Goal: Obtain resource: Download file/media

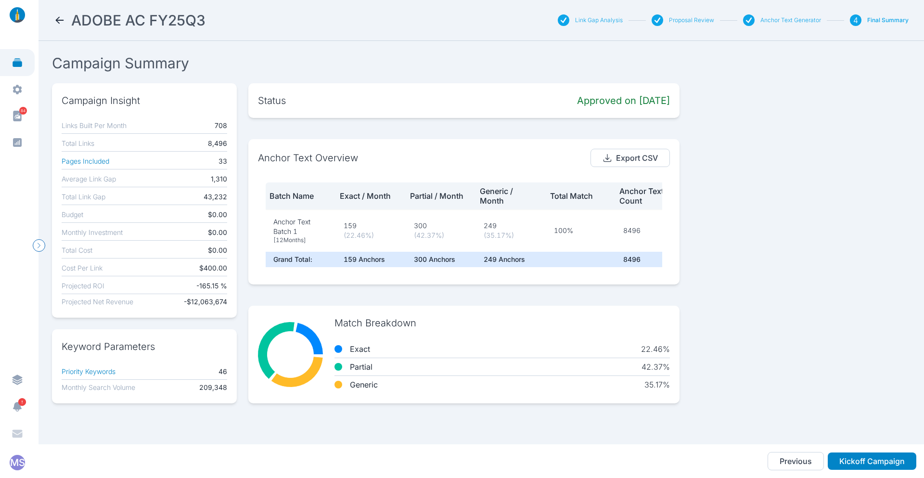
click at [55, 19] on icon at bounding box center [60, 20] width 12 height 12
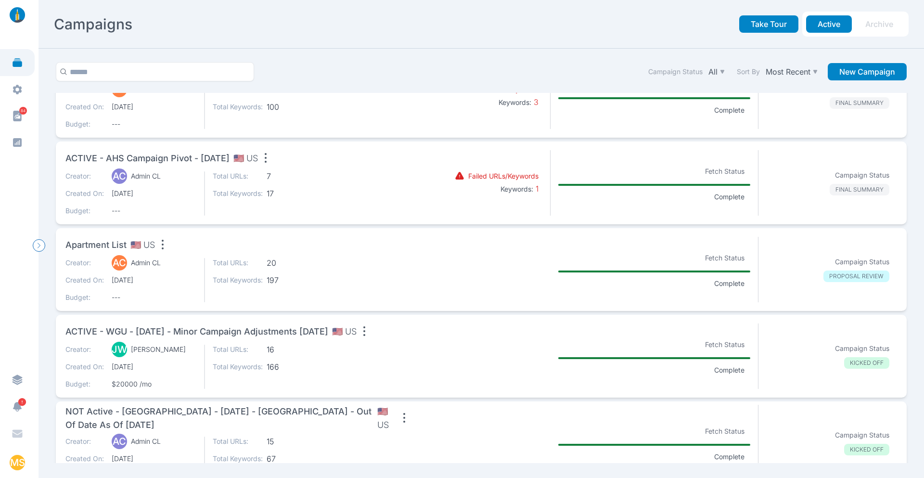
scroll to position [933, 0]
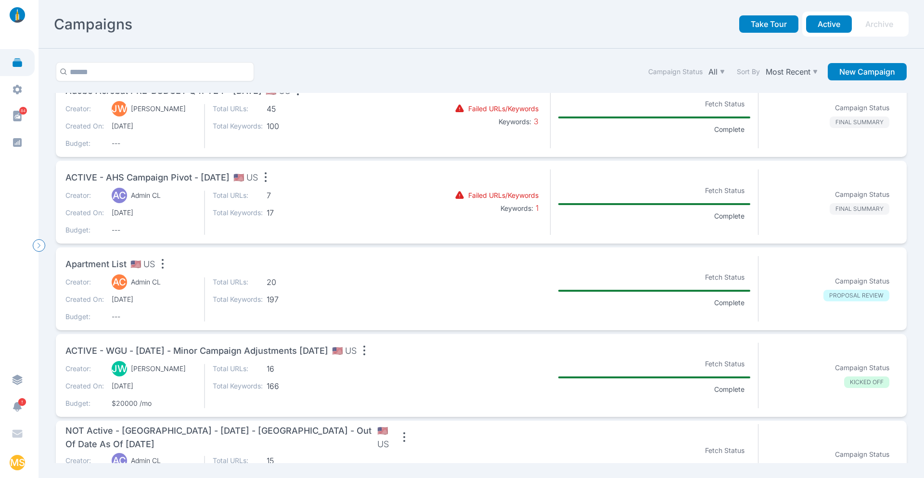
click at [332, 206] on div "Creator: AC Admin CL Created On: [DATE] Budget: --- Total URLs: 7 Total Keyword…" at bounding box center [238, 213] width 347 height 44
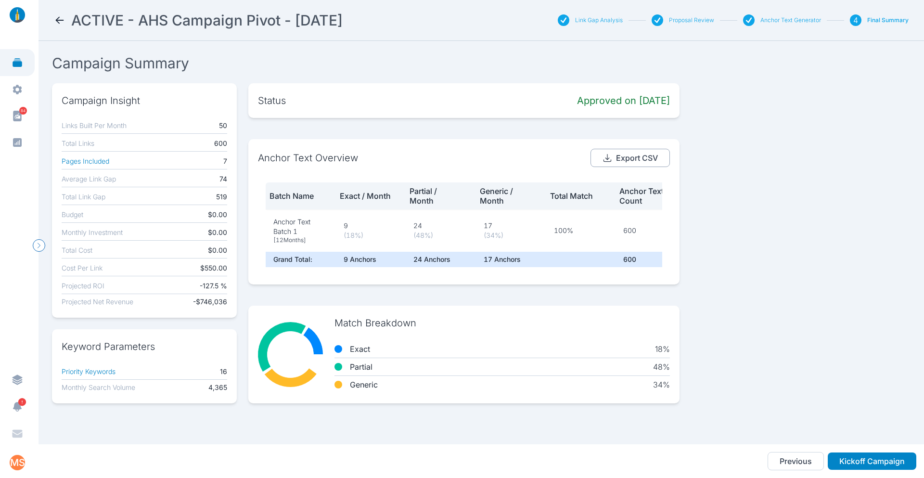
click at [632, 158] on button "Export CSV" at bounding box center [630, 158] width 79 height 18
click at [61, 17] on icon at bounding box center [60, 20] width 12 height 12
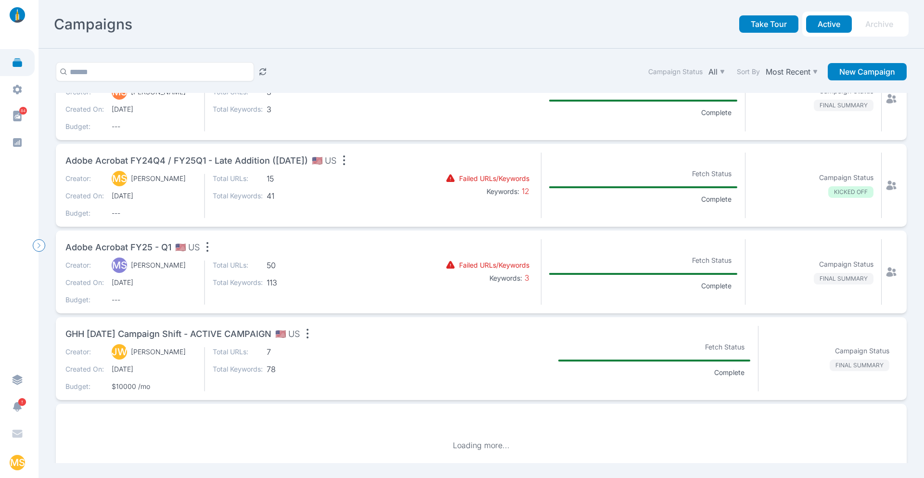
scroll to position [560, 0]
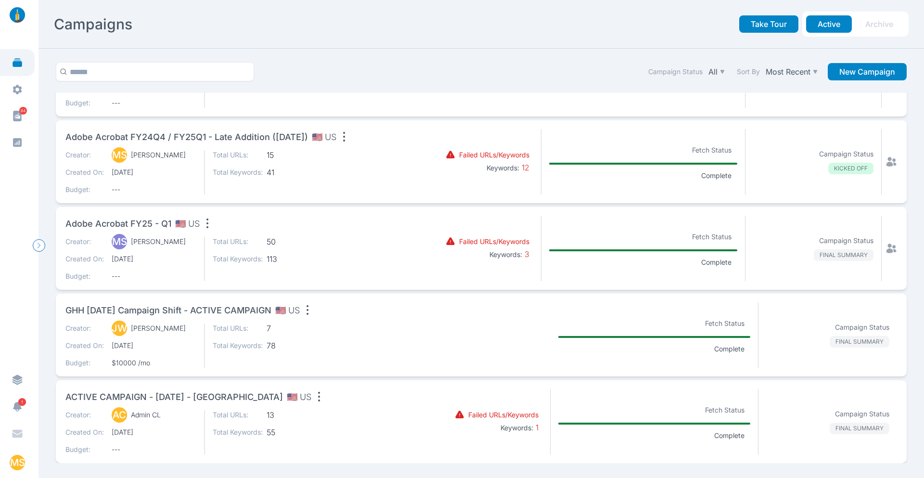
drag, startPoint x: 419, startPoint y: 309, endPoint x: 400, endPoint y: 302, distance: 20.1
drag, startPoint x: 400, startPoint y: 302, endPoint x: 360, endPoint y: 83, distance: 222.2
click at [359, 81] on div "Campaign Status All Sort By Most Recent New Campaign" at bounding box center [481, 77] width 859 height 31
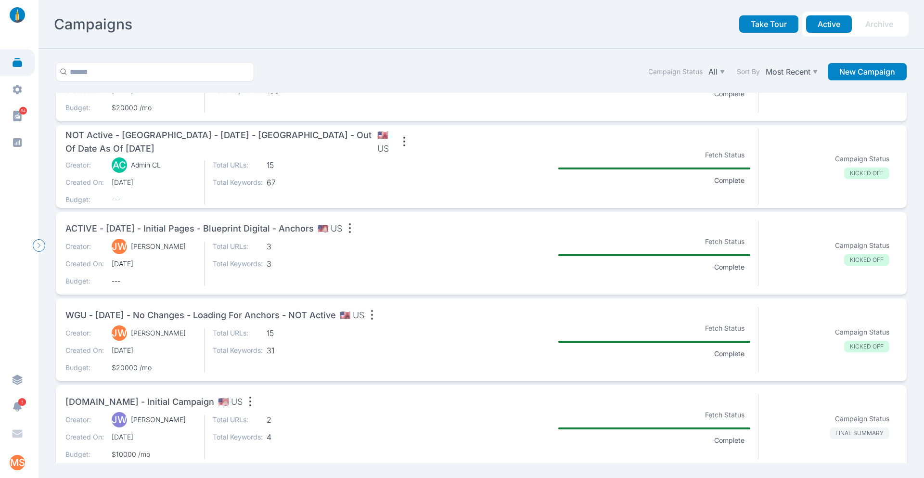
scroll to position [1222, 0]
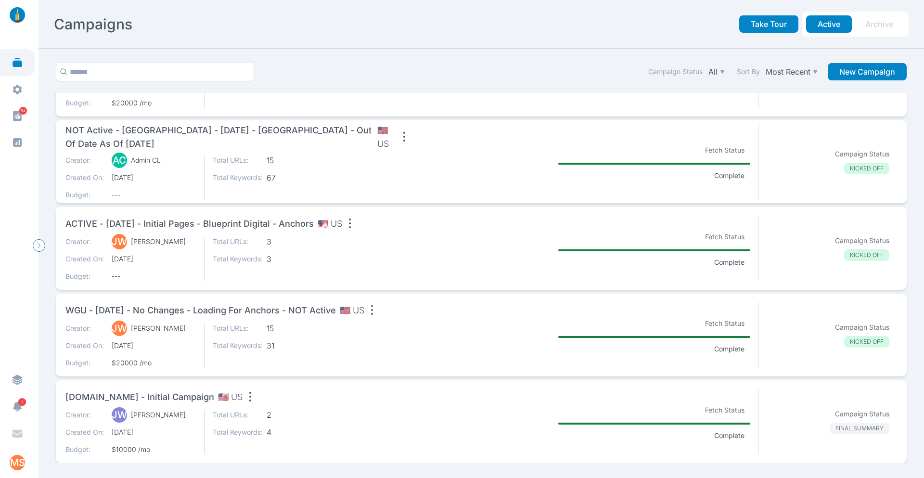
click at [325, 407] on div "[DOMAIN_NAME] - Initial Campaign 🇺🇸 US" at bounding box center [238, 398] width 347 height 19
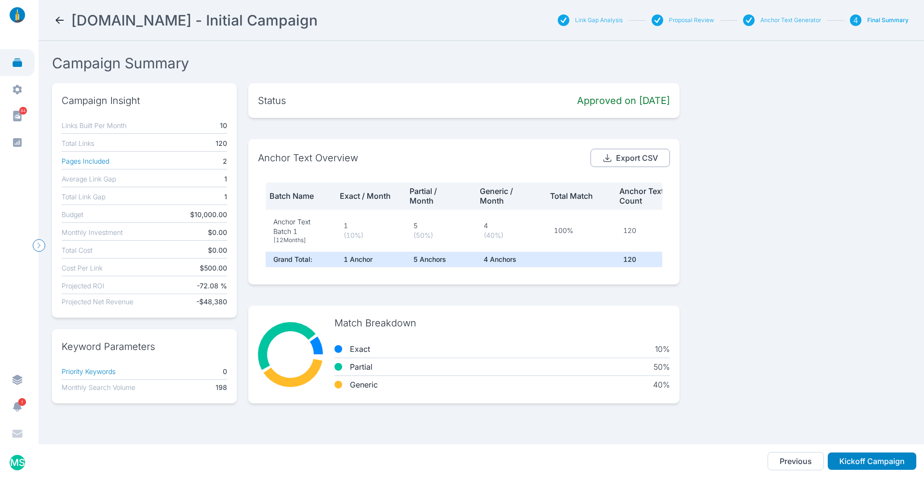
click at [642, 161] on button "Export CSV" at bounding box center [630, 158] width 79 height 18
click at [622, 155] on button "Export CSV" at bounding box center [630, 158] width 79 height 18
click at [64, 16] on icon at bounding box center [60, 20] width 12 height 12
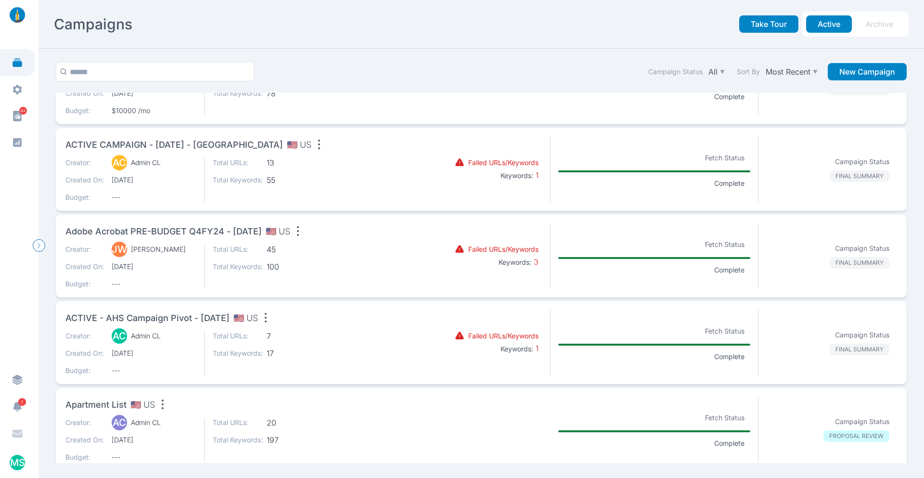
scroll to position [945, 0]
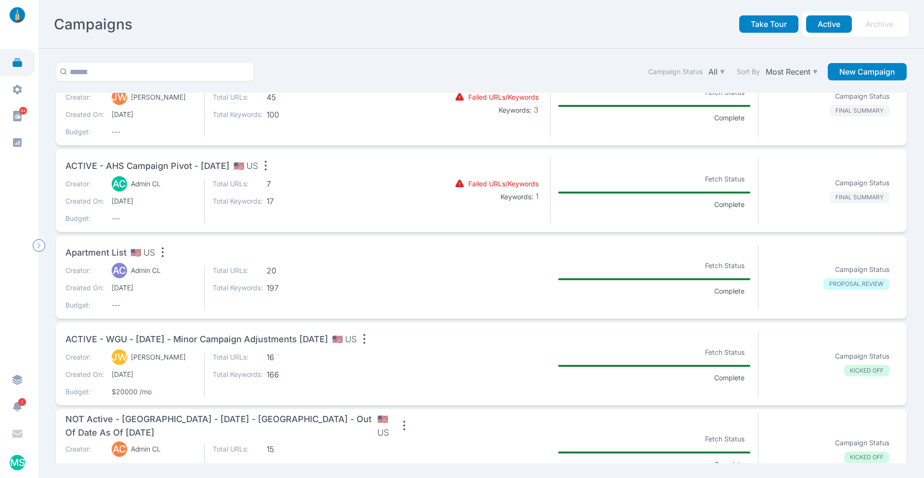
click at [356, 364] on div "Creator: [PERSON_NAME] Created On: [DATE] Budget: $20000 /mo Total URLs: 16 Tot…" at bounding box center [238, 374] width 347 height 44
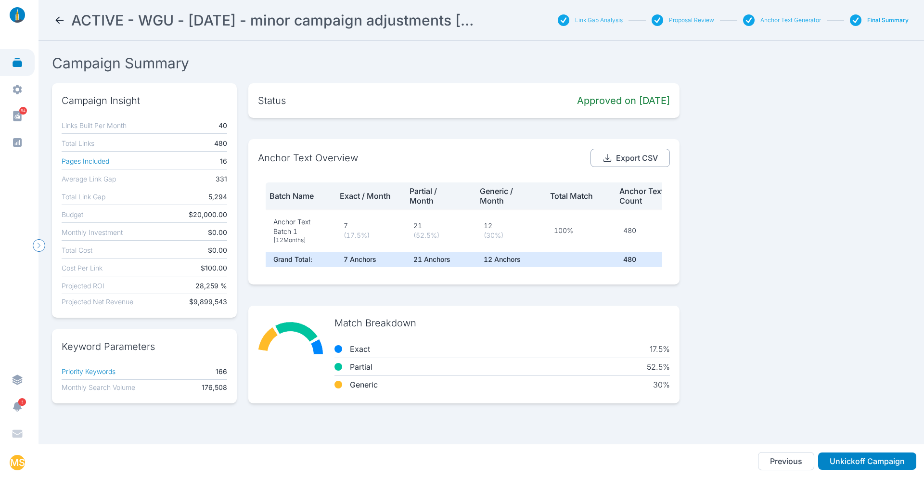
click at [629, 154] on button "Export CSV" at bounding box center [630, 158] width 79 height 18
click at [55, 20] on icon at bounding box center [60, 20] width 12 height 12
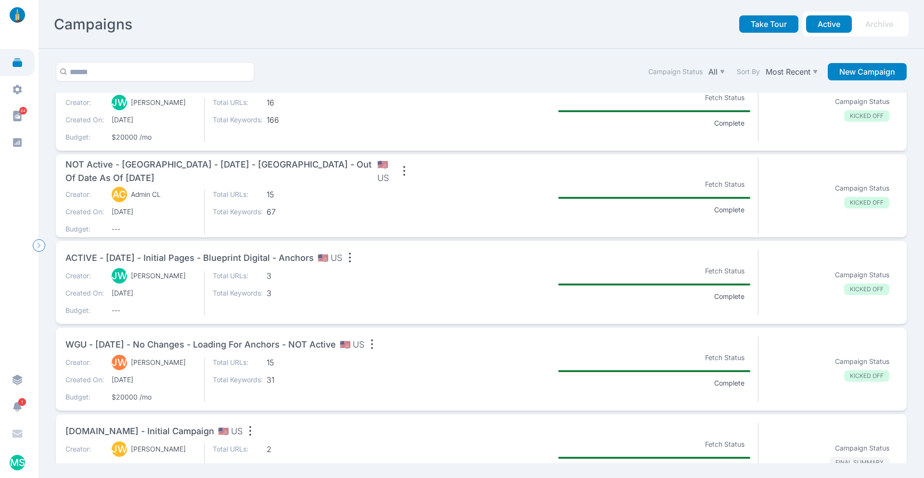
scroll to position [1222, 0]
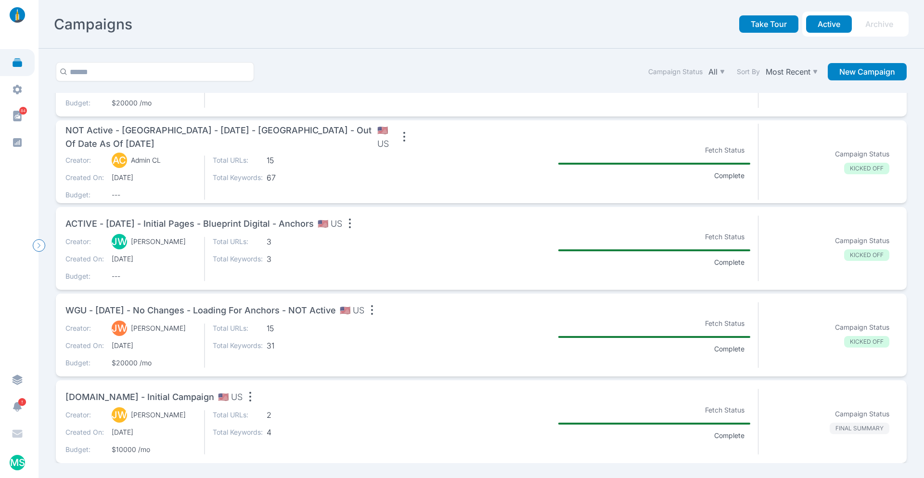
click at [390, 255] on div "Creator: [PERSON_NAME] Created On: [DATE] Budget: --- Total URLs: 3 Total Keywo…" at bounding box center [238, 259] width 347 height 44
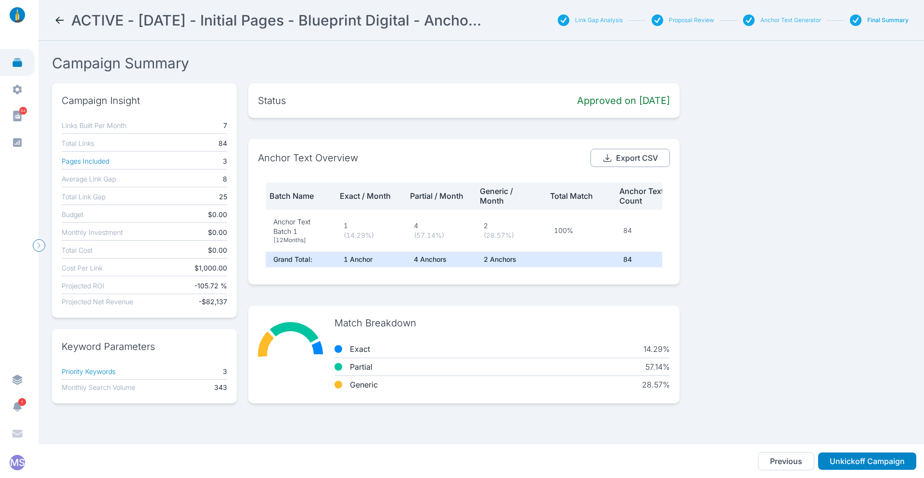
click at [619, 157] on button "Export CSV" at bounding box center [630, 158] width 79 height 18
click at [62, 18] on icon at bounding box center [60, 20] width 12 height 12
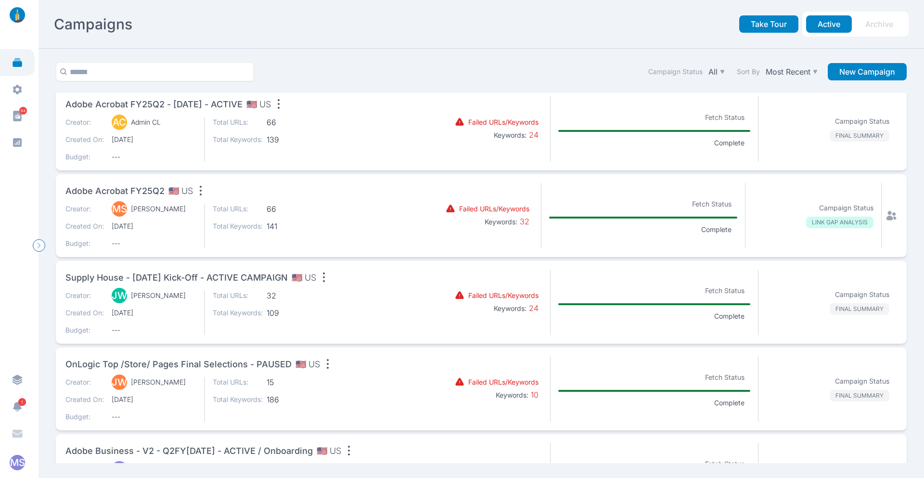
scroll to position [96, 0]
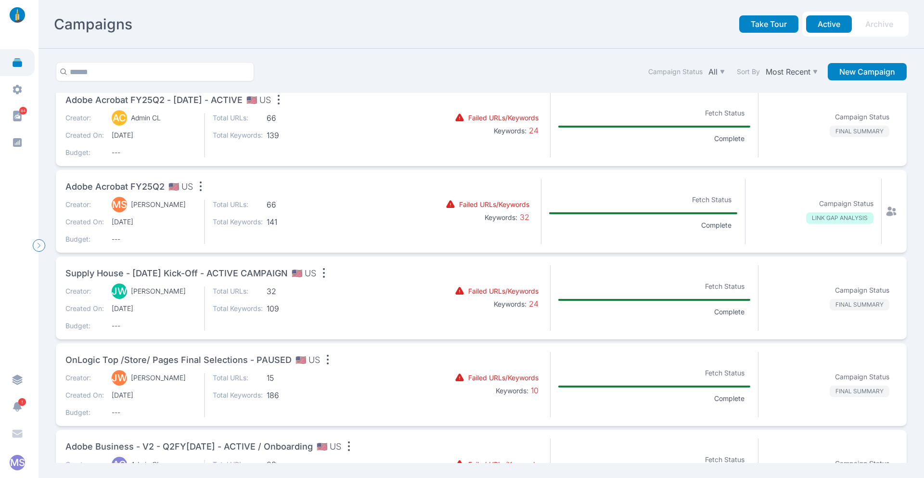
click at [374, 291] on div "Creator: [PERSON_NAME] Created On: [DATE] Budget: --- Total URLs: 32 Total Keyw…" at bounding box center [238, 308] width 347 height 44
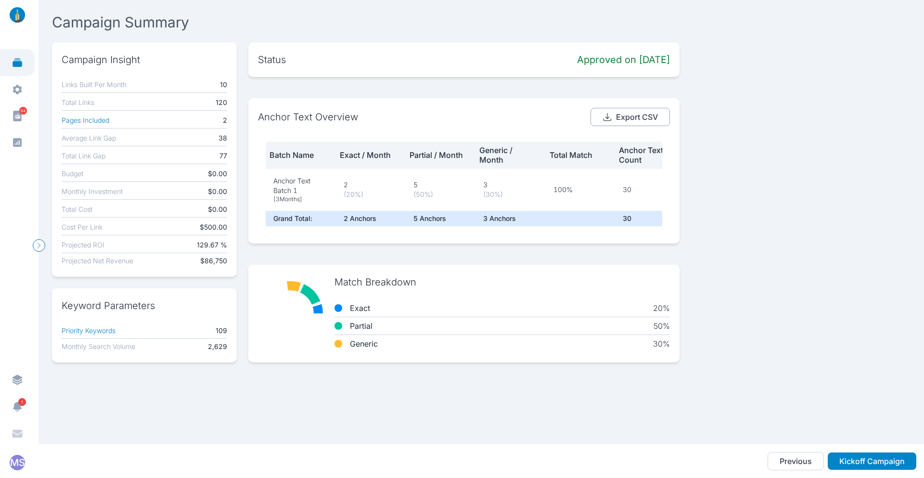
click at [626, 120] on button "Export CSV" at bounding box center [630, 117] width 79 height 18
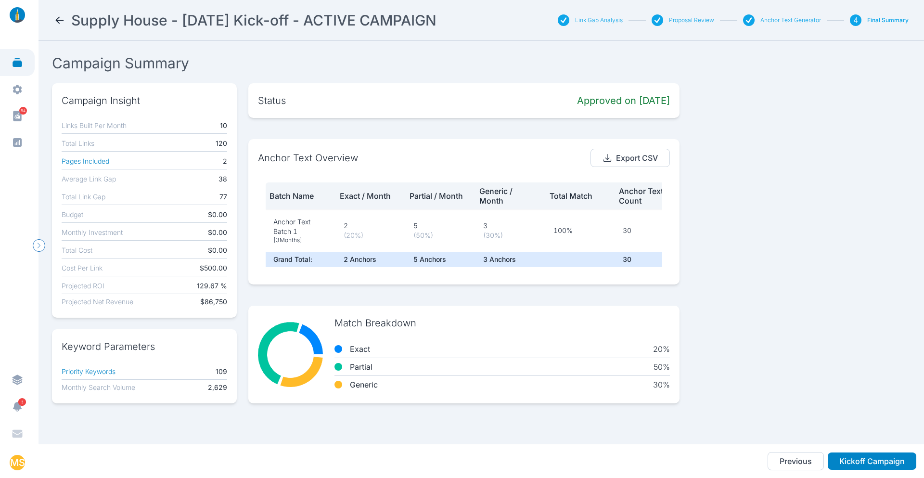
click at [63, 19] on icon at bounding box center [60, 20] width 12 height 12
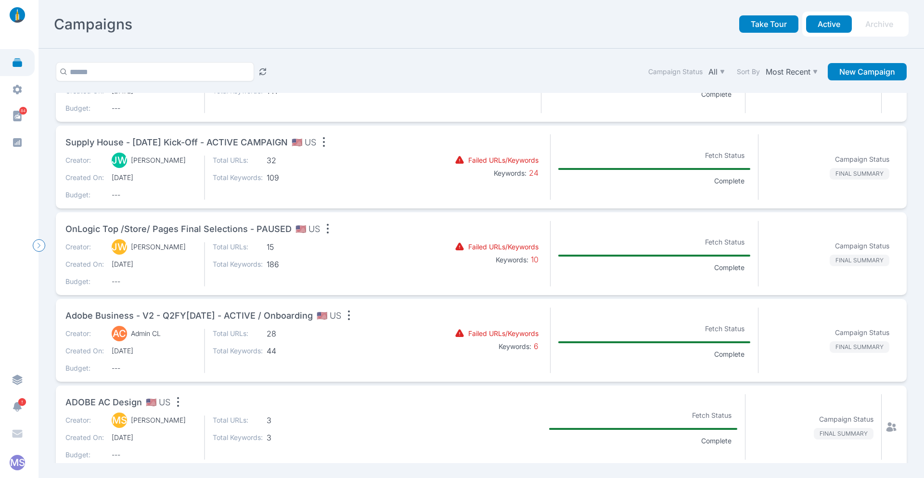
scroll to position [223, 0]
click at [314, 251] on span "15" at bounding box center [292, 248] width 50 height 10
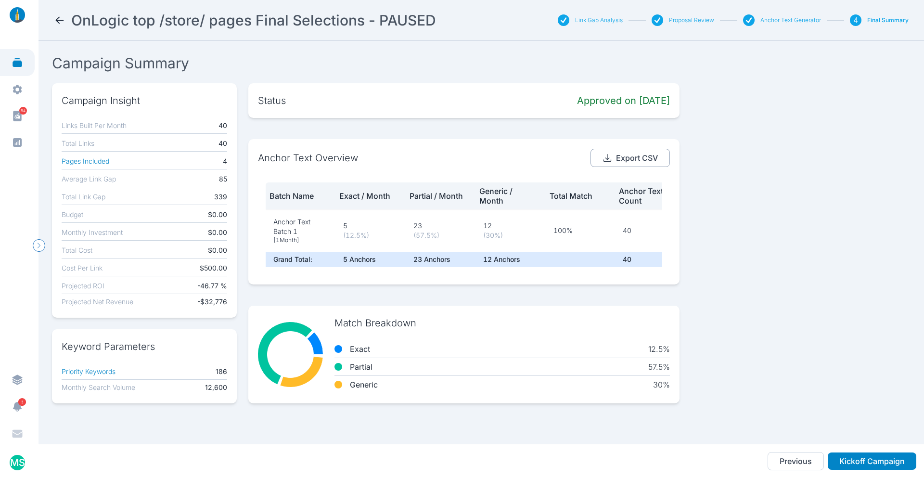
click at [623, 157] on button "Export CSV" at bounding box center [630, 158] width 79 height 18
click at [811, 279] on div "Campaign Insight Links Built Per Month 40 Total Links 40 Pages Included 4 Avera…" at bounding box center [481, 243] width 859 height 320
